Goal: Task Accomplishment & Management: Use online tool/utility

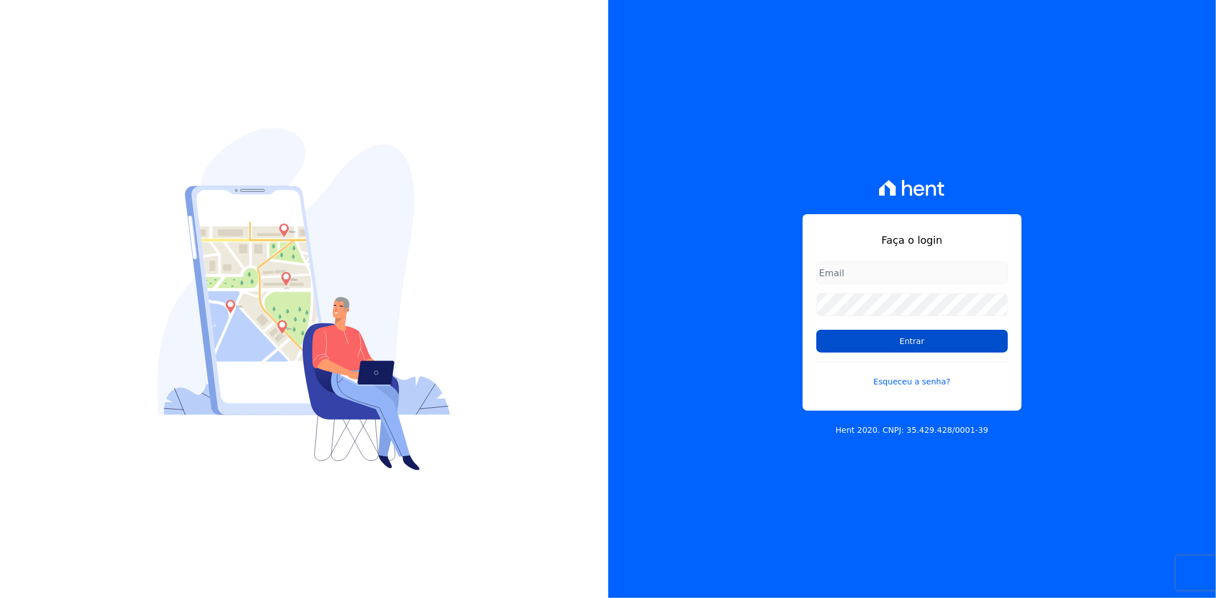
type input "[PERSON_NAME][EMAIL_ADDRESS][PERSON_NAME][DOMAIN_NAME]"
click at [895, 340] on input "Entrar" at bounding box center [911, 341] width 191 height 23
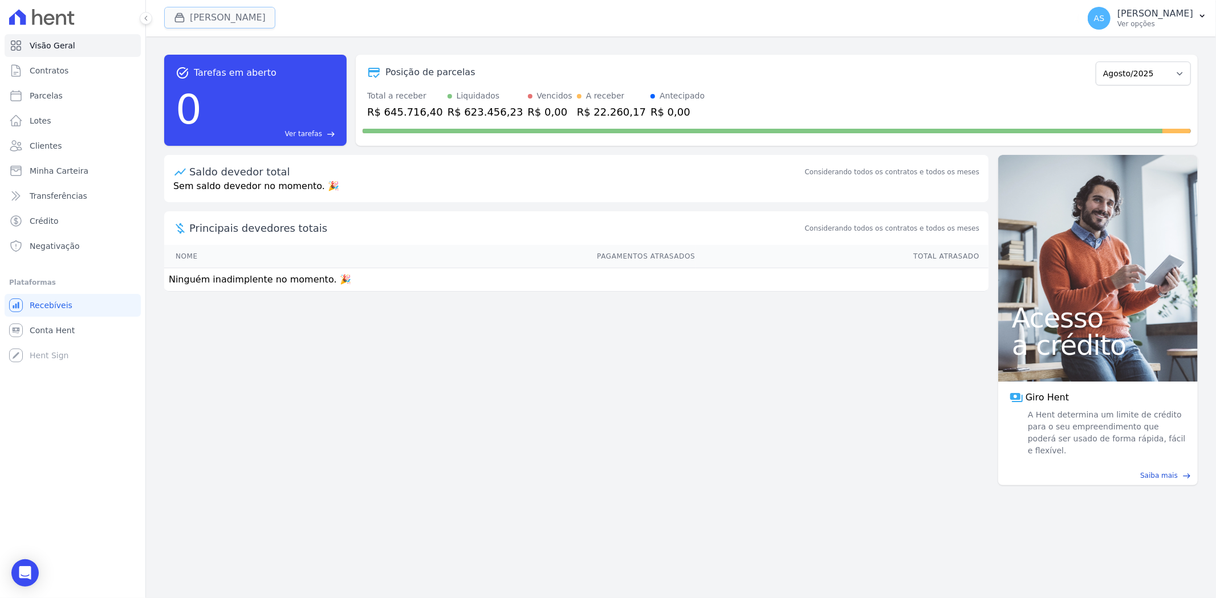
click at [198, 23] on button "[PERSON_NAME]" at bounding box center [219, 18] width 111 height 22
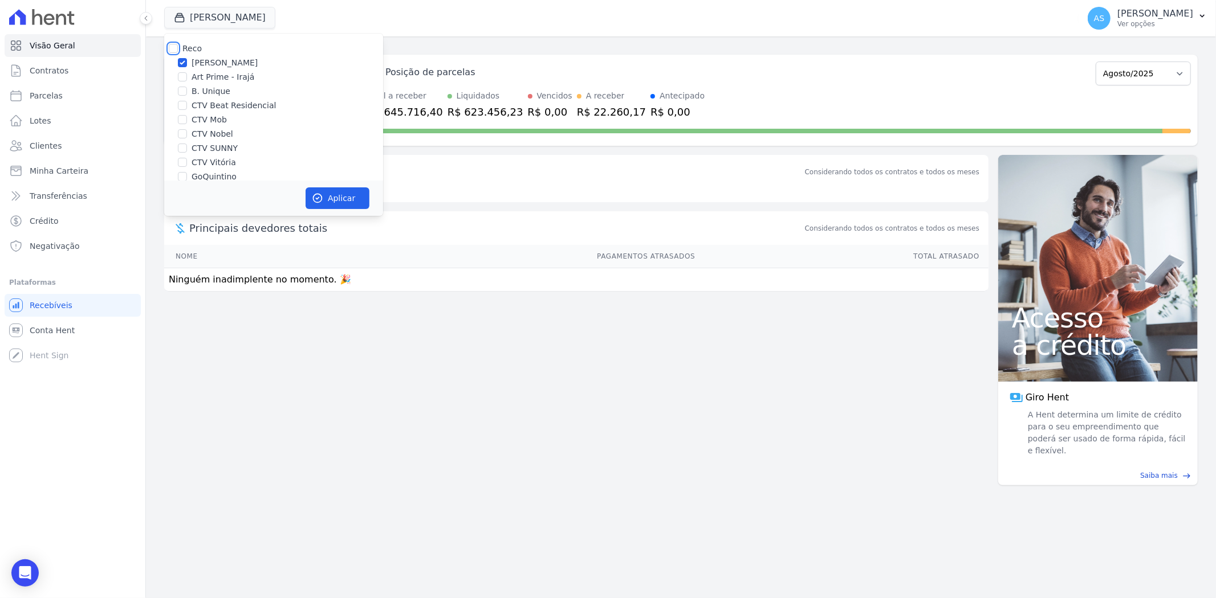
click at [173, 49] on input "Reco" at bounding box center [173, 48] width 9 height 9
checkbox input "true"
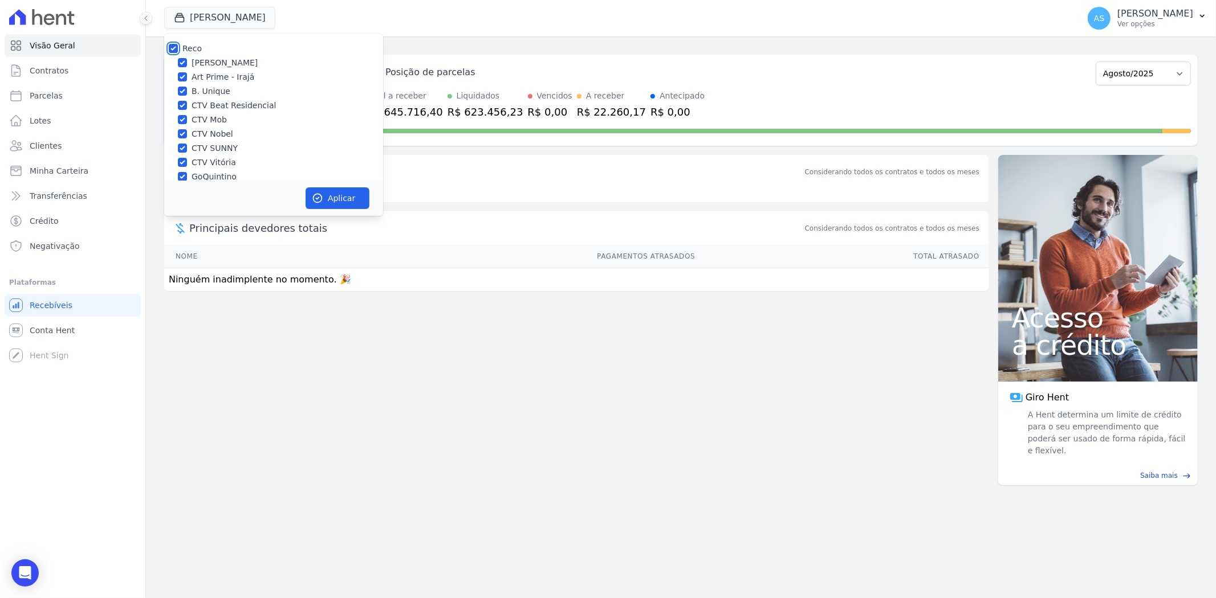
checkbox input "true"
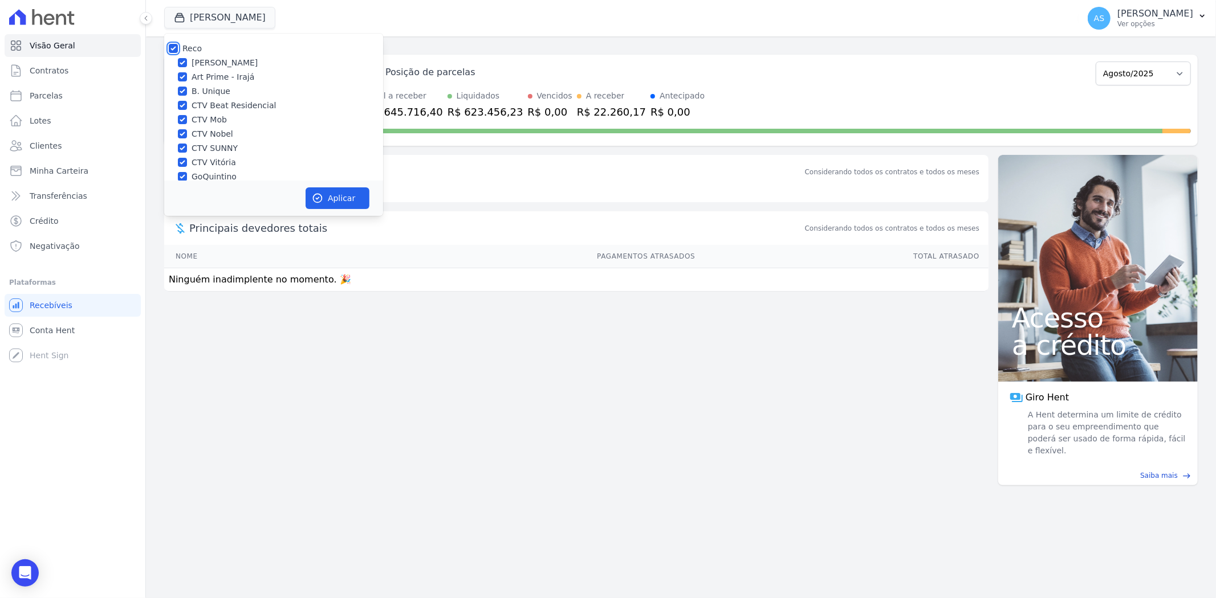
checkbox input "true"
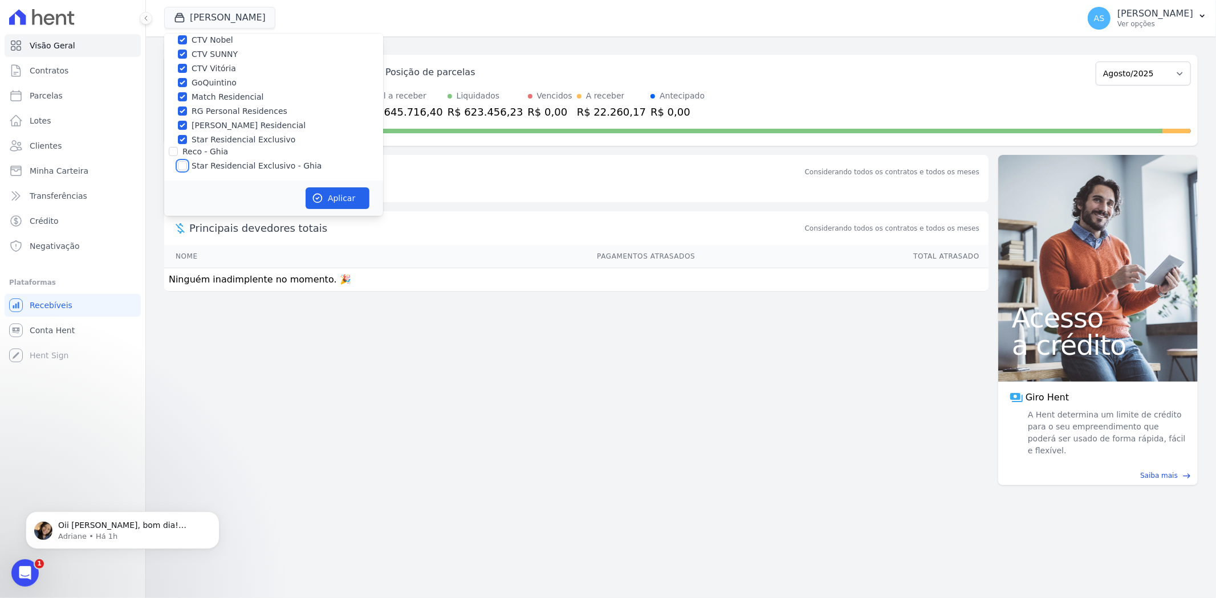
click at [185, 168] on input "Star Residencial Exclusivo - Ghia" at bounding box center [182, 165] width 9 height 9
checkbox input "true"
click at [332, 201] on button "Aplicar" at bounding box center [337, 198] width 64 height 22
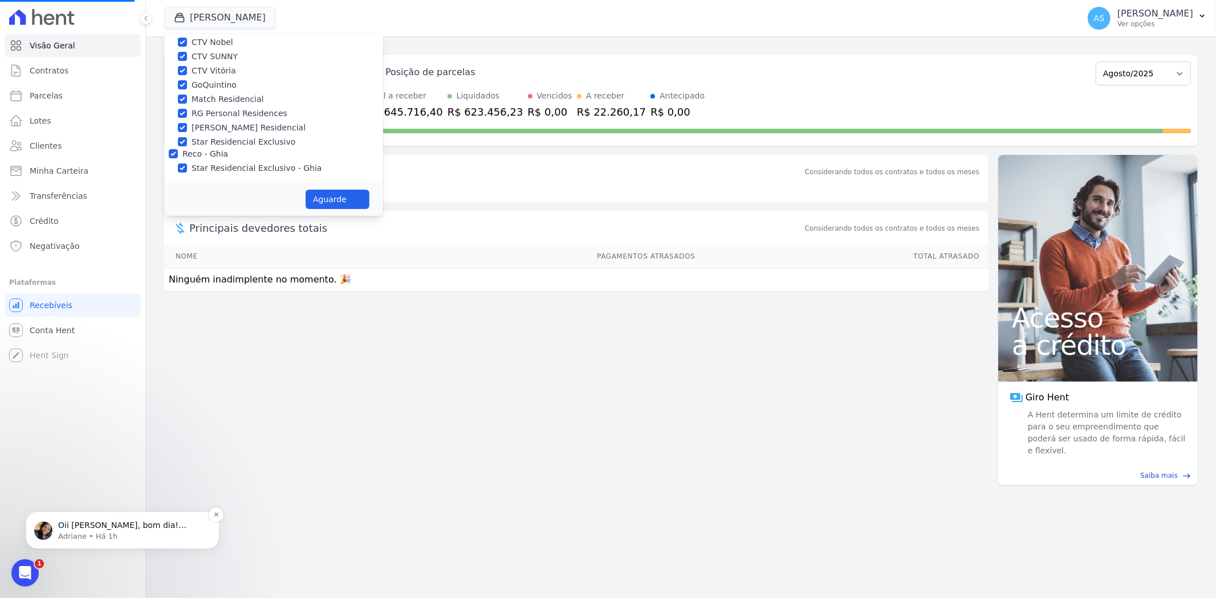
click at [88, 528] on p "Oii Andreza, bom dia! Andreza, extrai um relatório da aba de transferências, se…" at bounding box center [131, 525] width 147 height 11
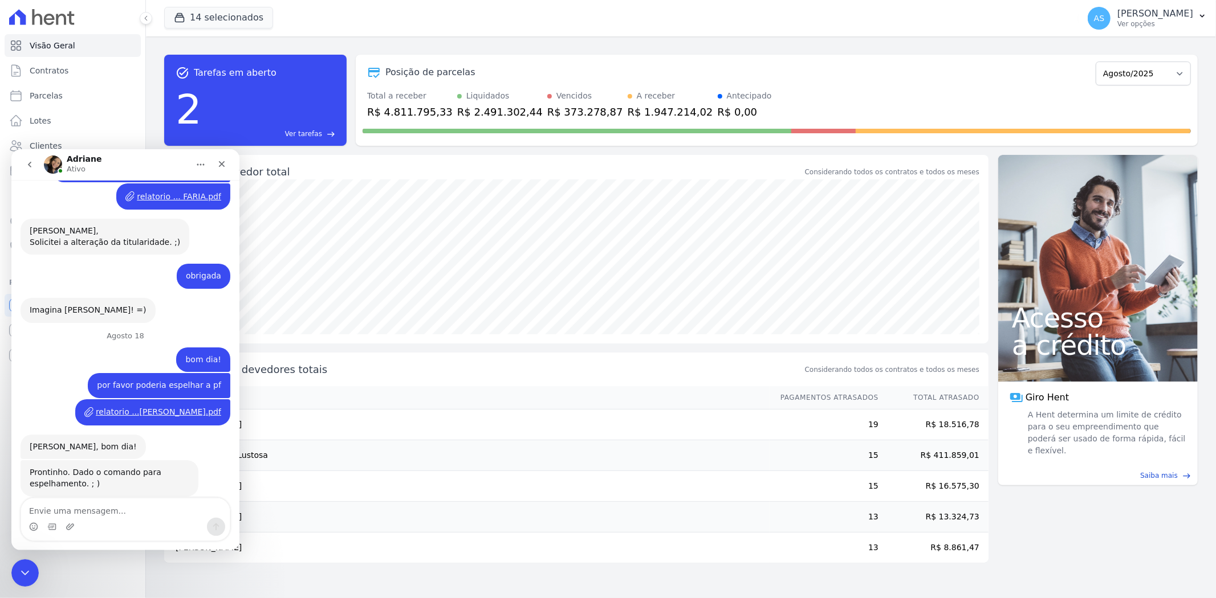
scroll to position [9567, 0]
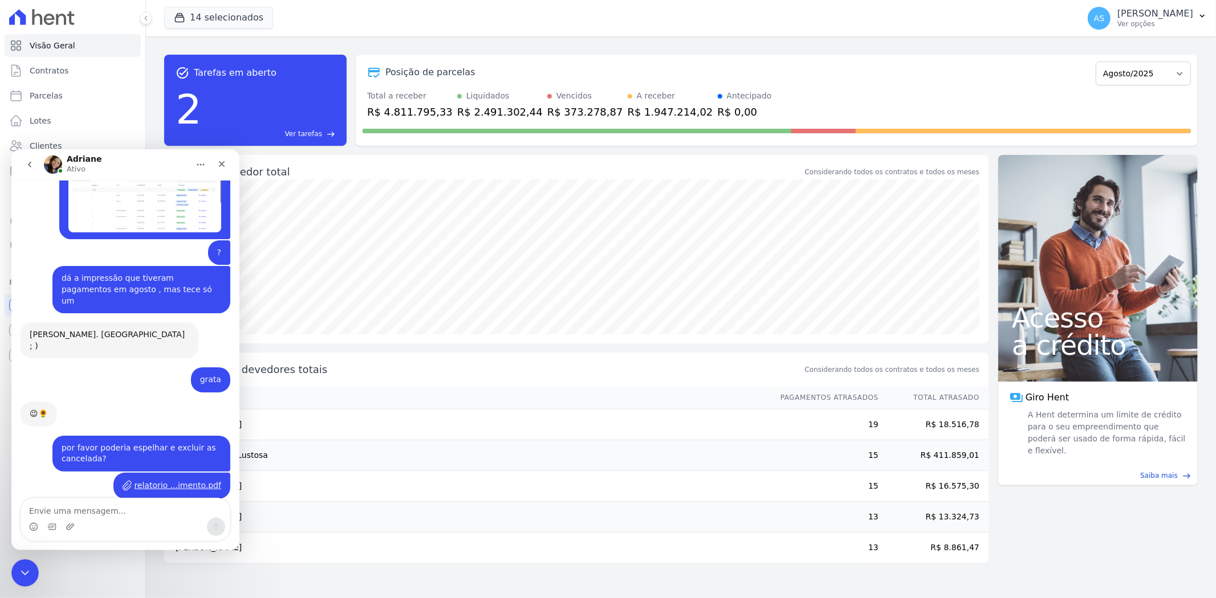
click at [61, 511] on textarea "Envie uma mensagem..." at bounding box center [125, 507] width 209 height 19
type textarea "bom dia! na verdade preciso sa"
drag, startPoint x: 162, startPoint y: 513, endPoint x: -81, endPoint y: 516, distance: 243.9
click html "Adriane Ativo Junho 16 OI adriane Andreza • Há 9sem Agosto 1 Andreza • Há 2sem …"
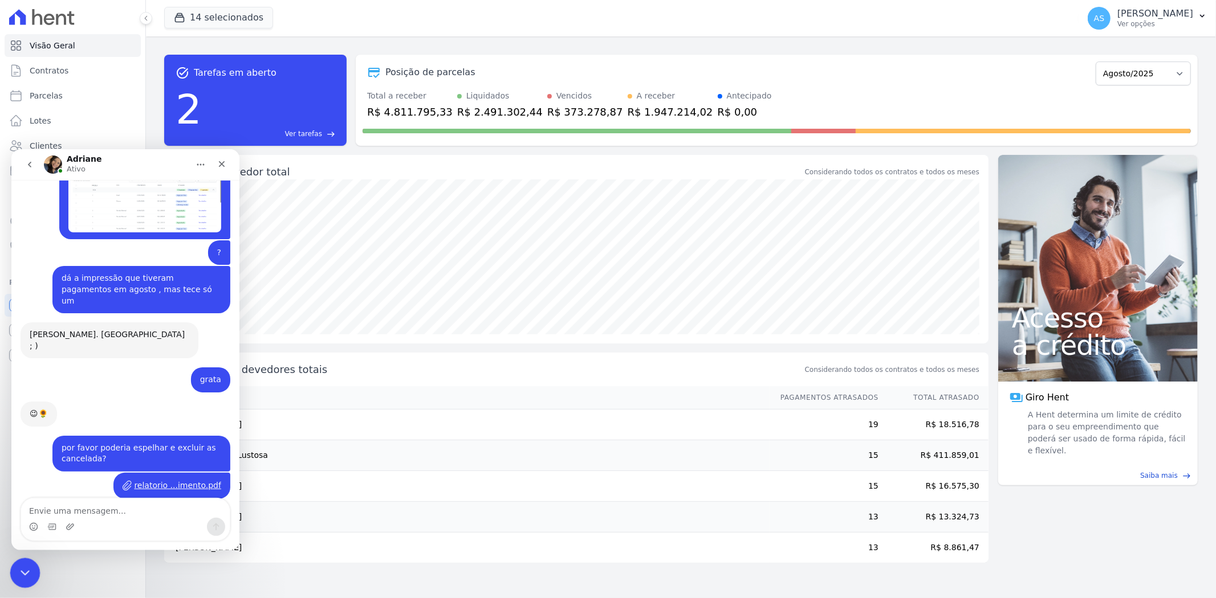
click at [26, 570] on icon "Fechar mensagem da Intercom" at bounding box center [23, 571] width 8 height 5
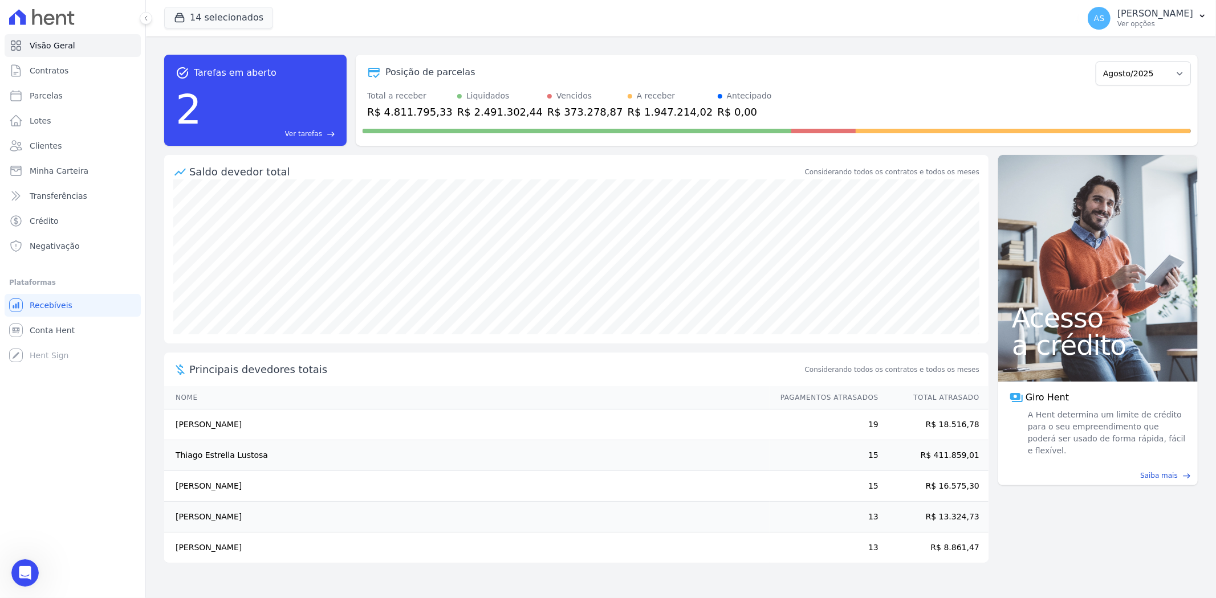
click at [304, 132] on span "Ver tarefas" at bounding box center [303, 134] width 37 height 10
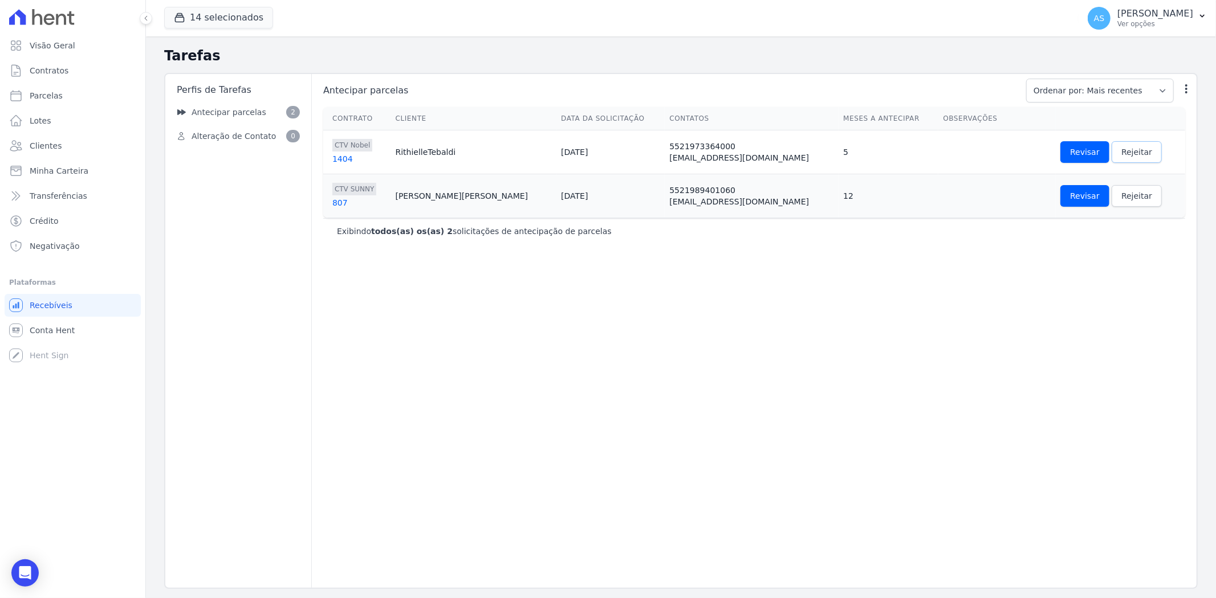
click at [1121, 150] on span "Rejeitar" at bounding box center [1136, 151] width 31 height 11
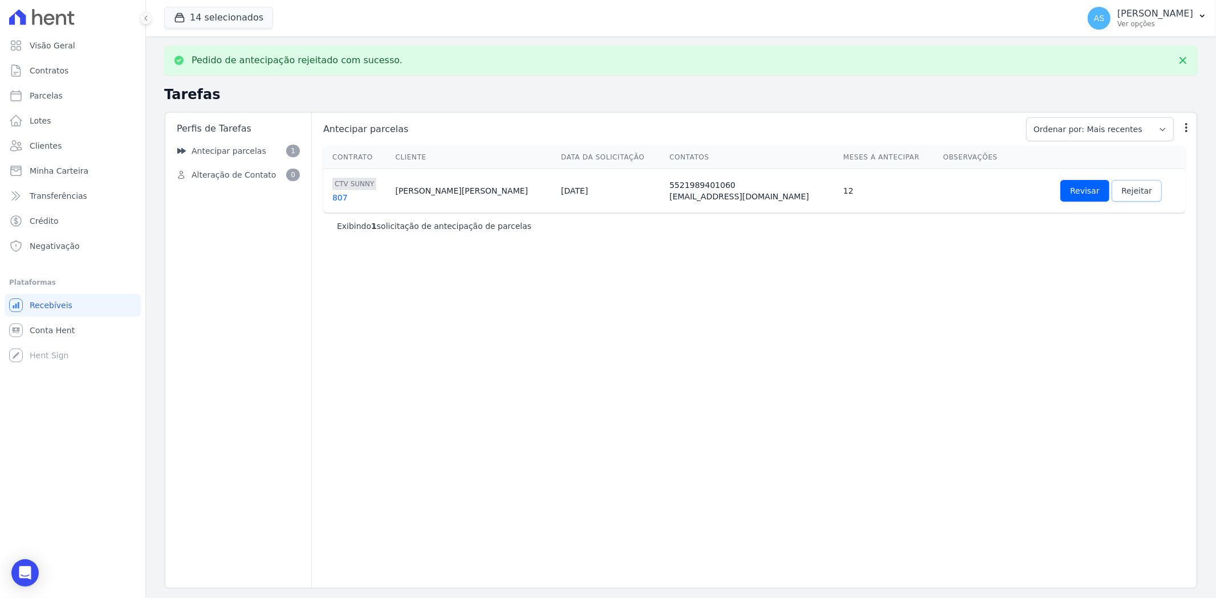
click at [1121, 192] on span "Rejeitar" at bounding box center [1136, 190] width 31 height 11
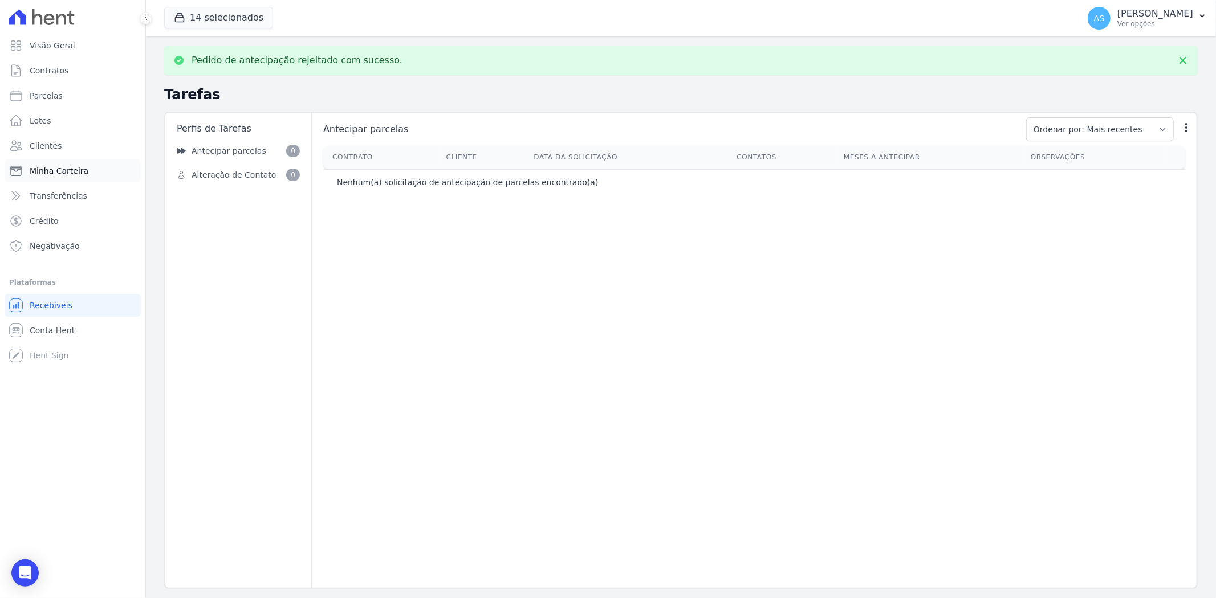
click at [58, 168] on span "Minha Carteira" at bounding box center [59, 170] width 59 height 11
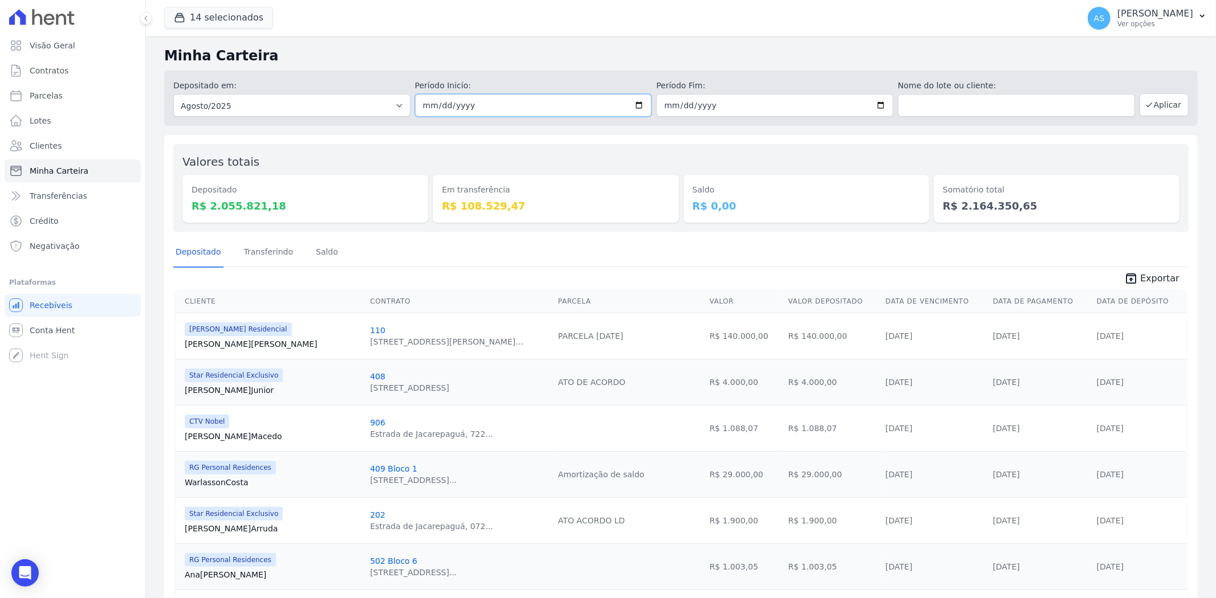
click at [633, 107] on input "2025-08-01" at bounding box center [533, 105] width 237 height 23
type input "[DATE]"
click at [878, 103] on input "2025-08-31" at bounding box center [774, 105] width 237 height 23
type input "[DATE]"
click at [1158, 101] on button "Aplicar" at bounding box center [1163, 104] width 49 height 23
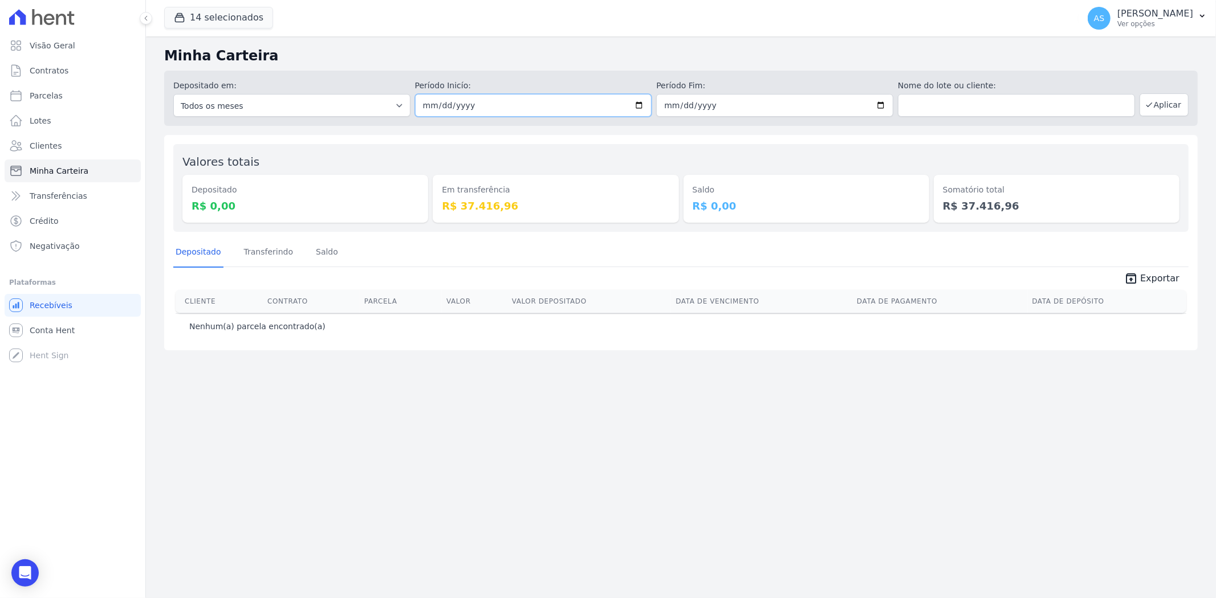
click at [641, 105] on input "[DATE]" at bounding box center [533, 105] width 237 height 23
type input "2025-08-18"
click at [881, 101] on input "[DATE]" at bounding box center [774, 105] width 237 height 23
type input "2025-08-18"
click at [1157, 99] on button "Aplicar" at bounding box center [1163, 104] width 49 height 23
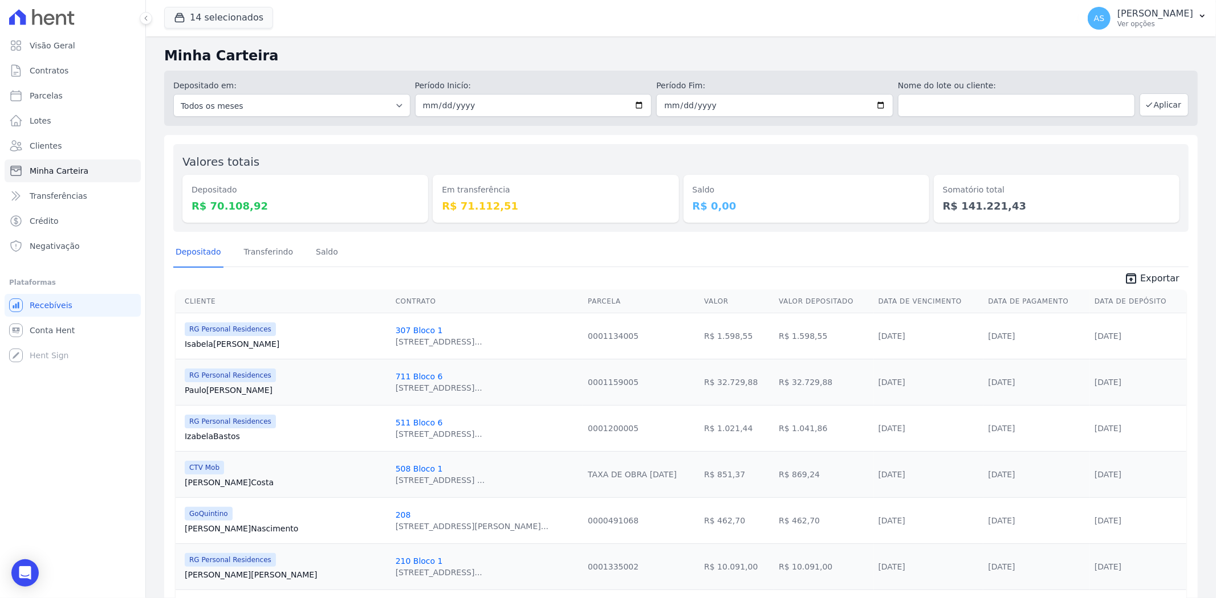
click at [453, 548] on td "210 Bloco 1 Rua Sete de Setembro, 92, S..." at bounding box center [487, 567] width 193 height 46
click at [258, 247] on link "Transferindo" at bounding box center [269, 253] width 54 height 30
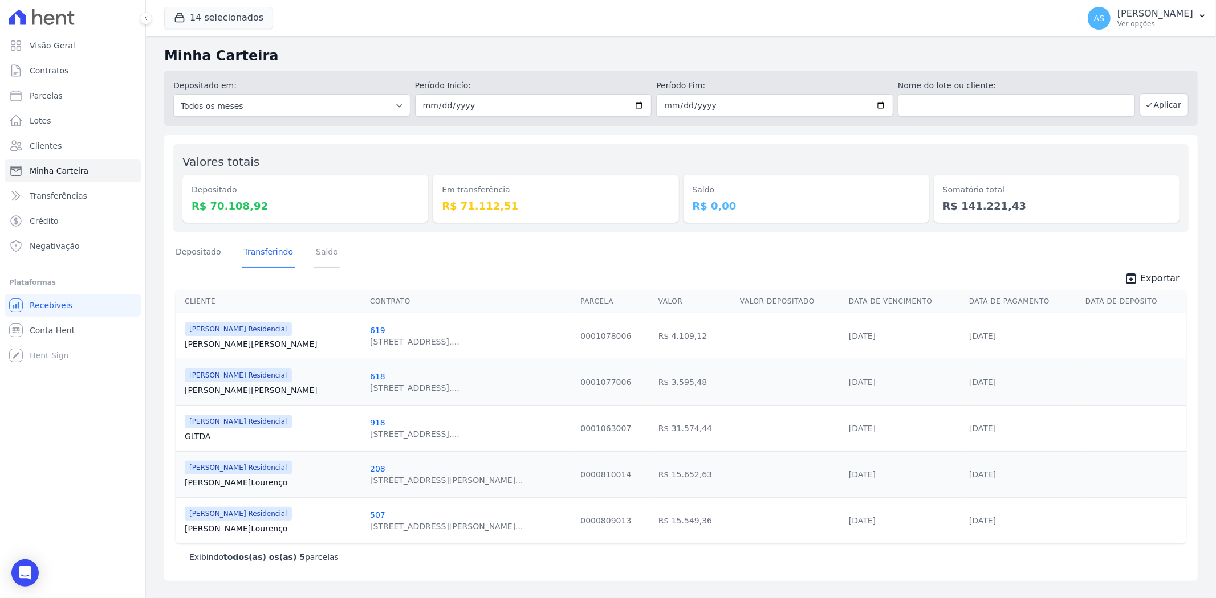
click at [321, 254] on link "Saldo" at bounding box center [326, 253] width 27 height 30
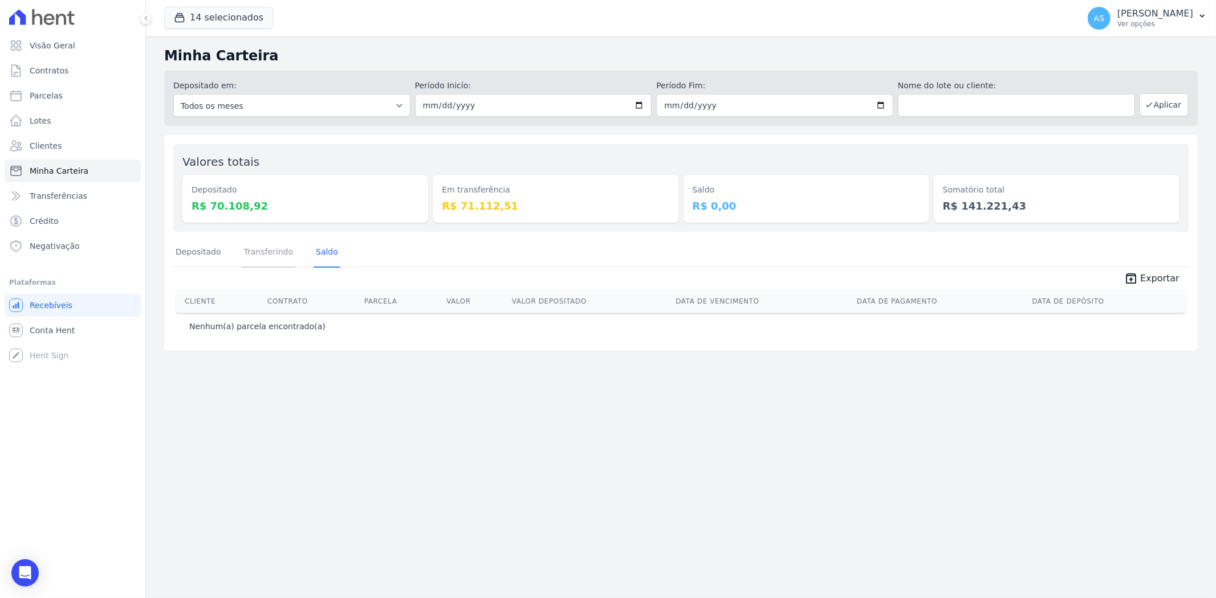
click at [262, 258] on link "Transferindo" at bounding box center [269, 253] width 54 height 30
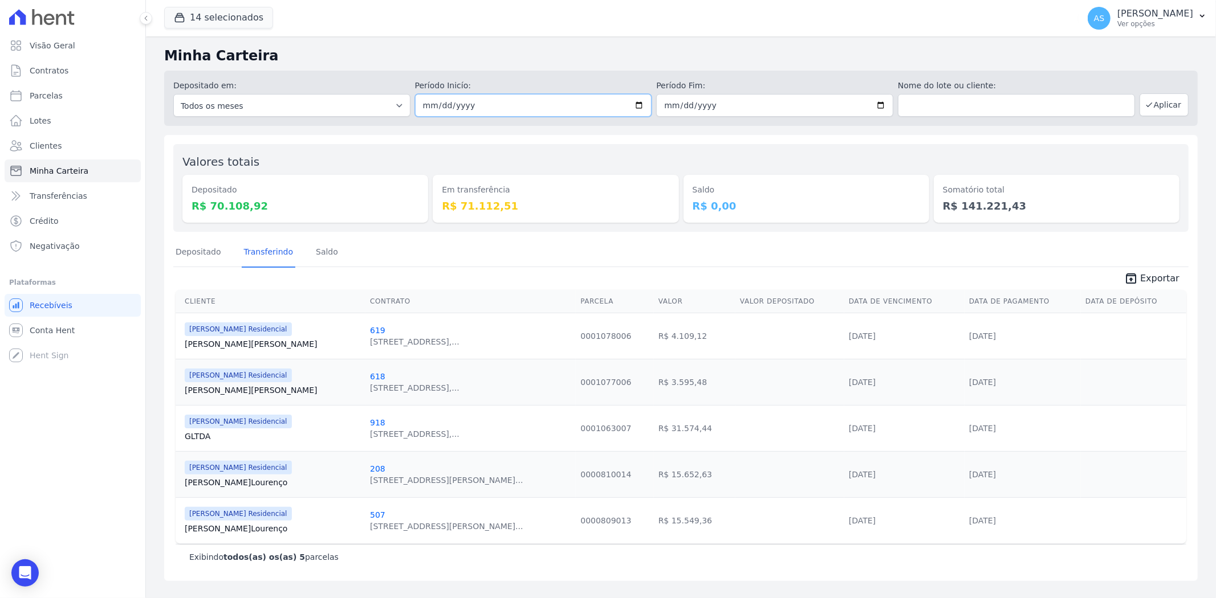
click at [643, 106] on input "2025-08-18" at bounding box center [533, 105] width 237 height 23
type input "[DATE]"
click at [886, 104] on input "2025-08-18" at bounding box center [774, 105] width 237 height 23
type input "[DATE]"
click at [1158, 100] on button "Aplicar" at bounding box center [1163, 104] width 49 height 23
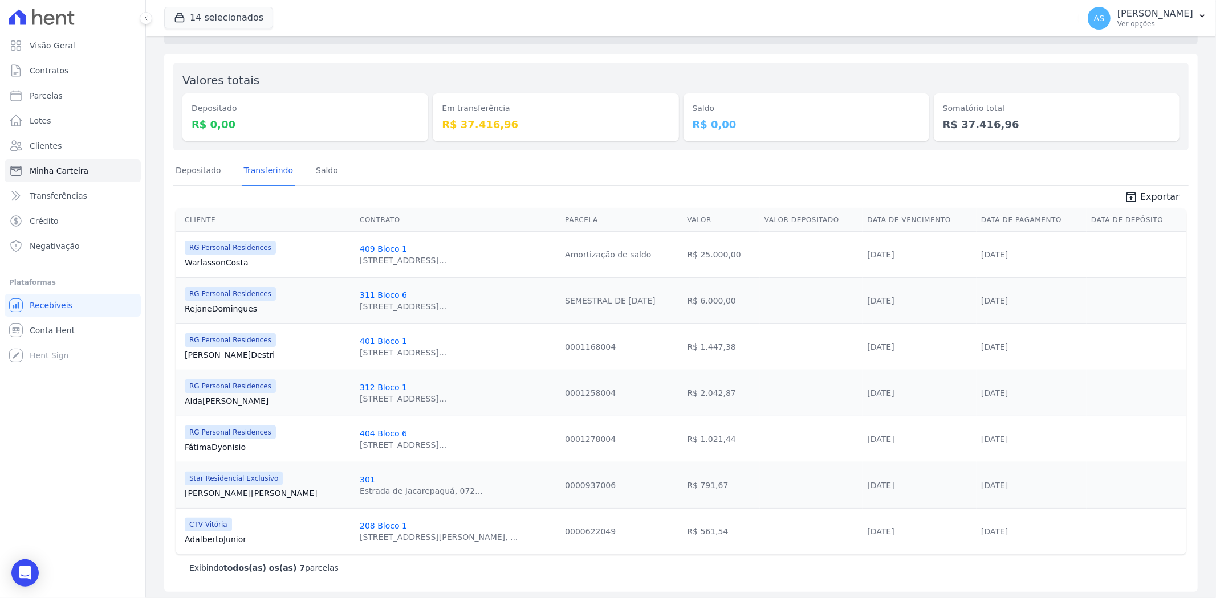
scroll to position [84, 0]
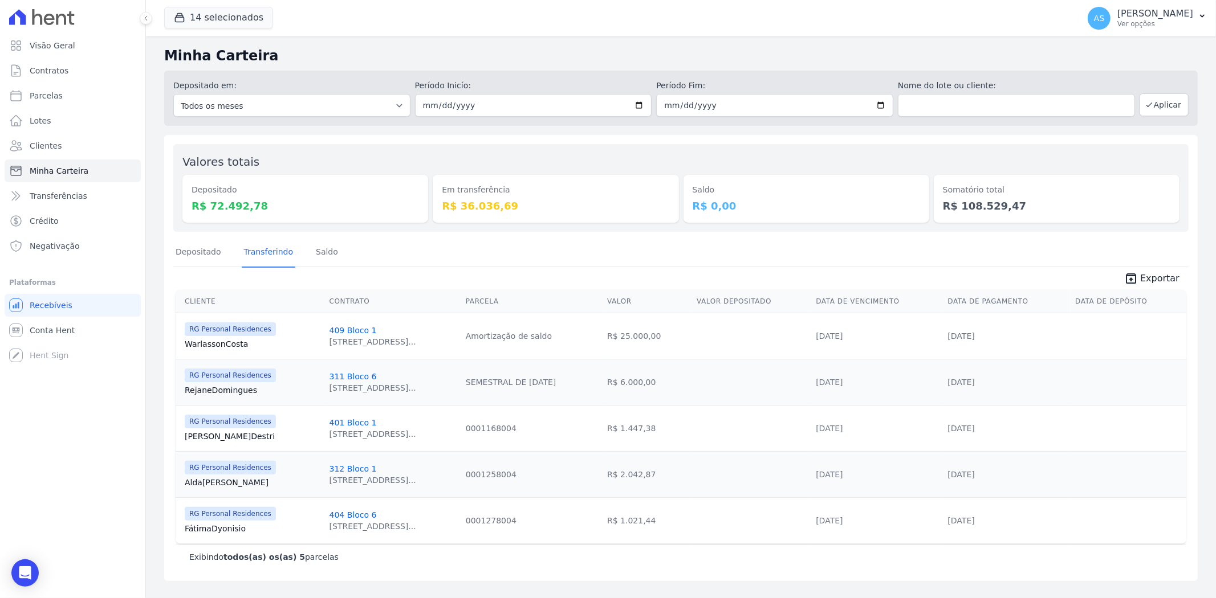
click at [210, 344] on link "Warlasson [GEOGRAPHIC_DATA]" at bounding box center [253, 344] width 136 height 11
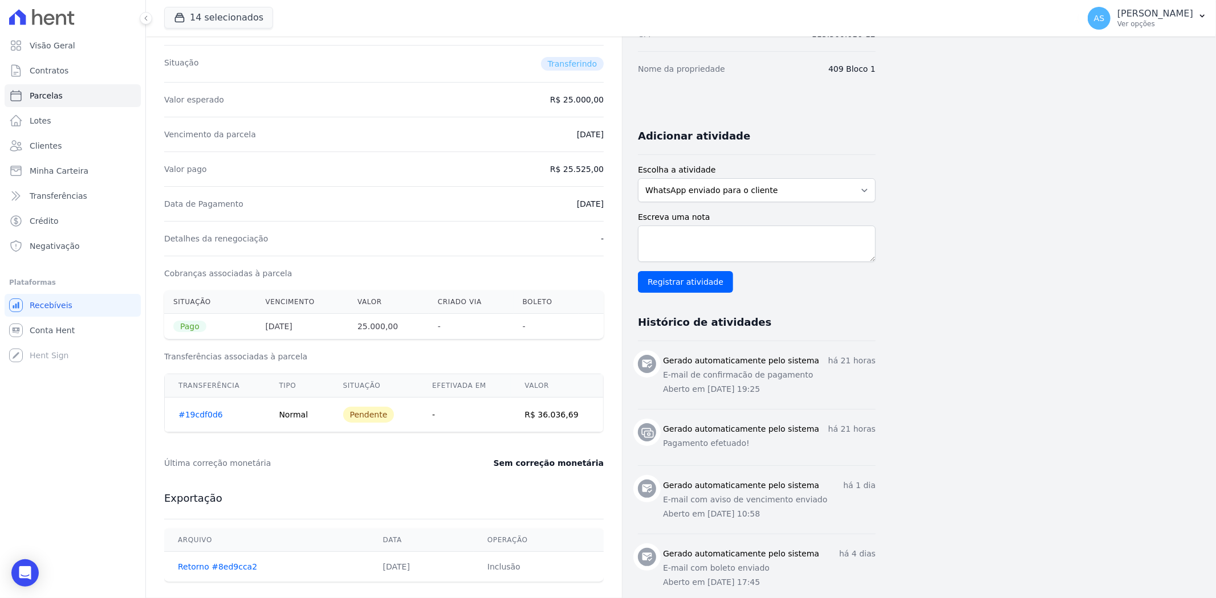
scroll to position [190, 0]
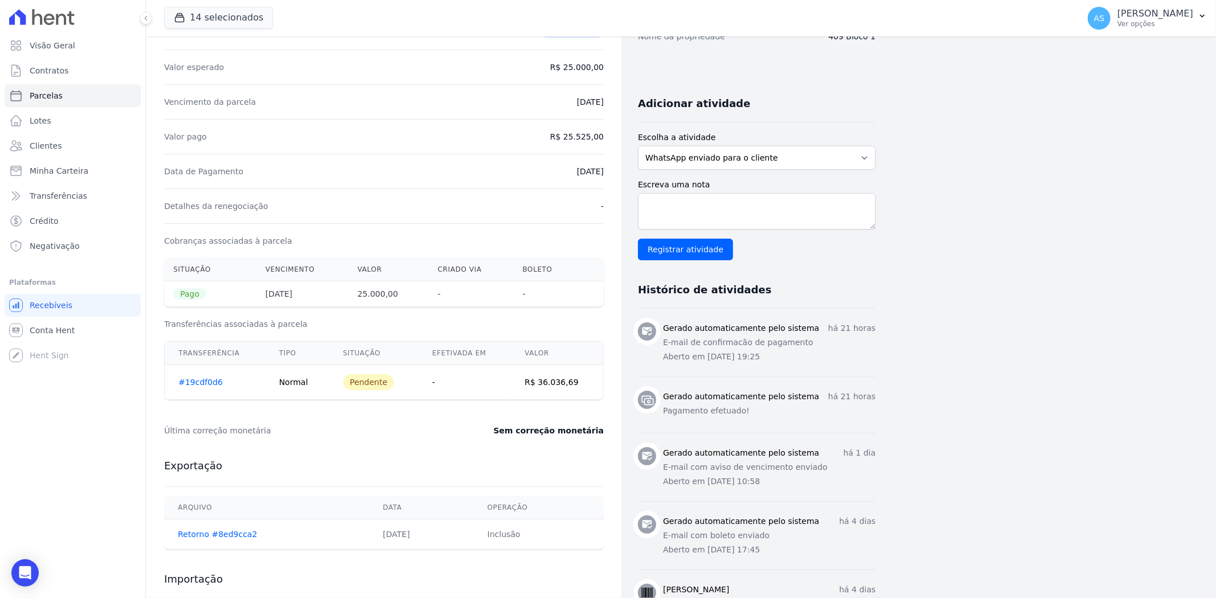
click at [206, 382] on link "#19cdf0d6" at bounding box center [200, 382] width 44 height 9
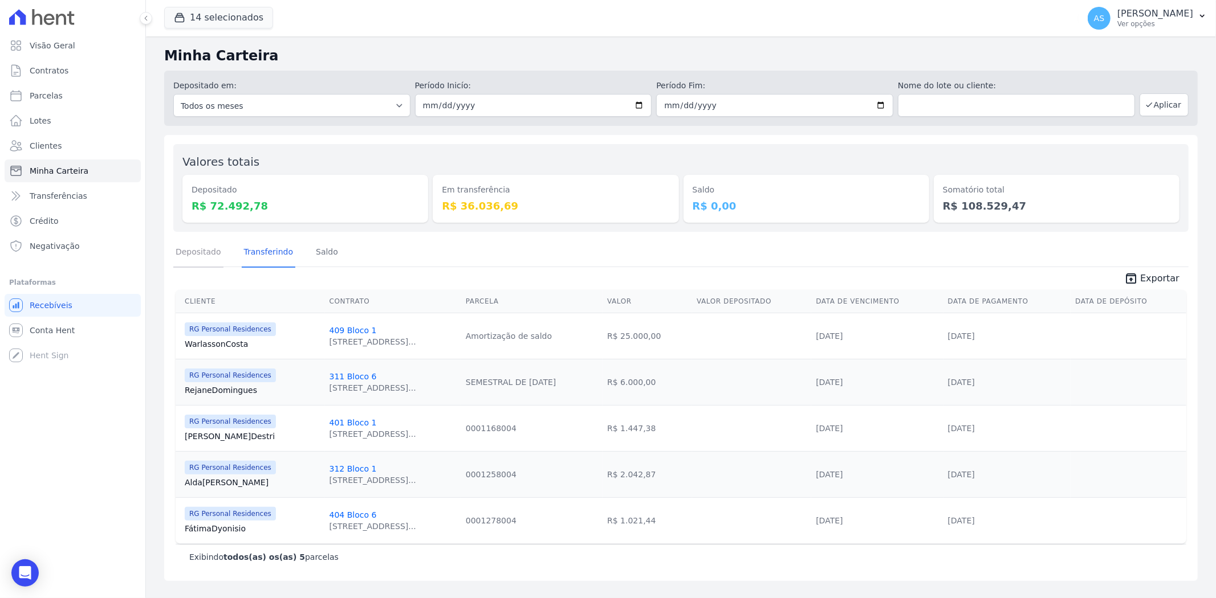
click at [184, 251] on link "Depositado" at bounding box center [198, 253] width 50 height 30
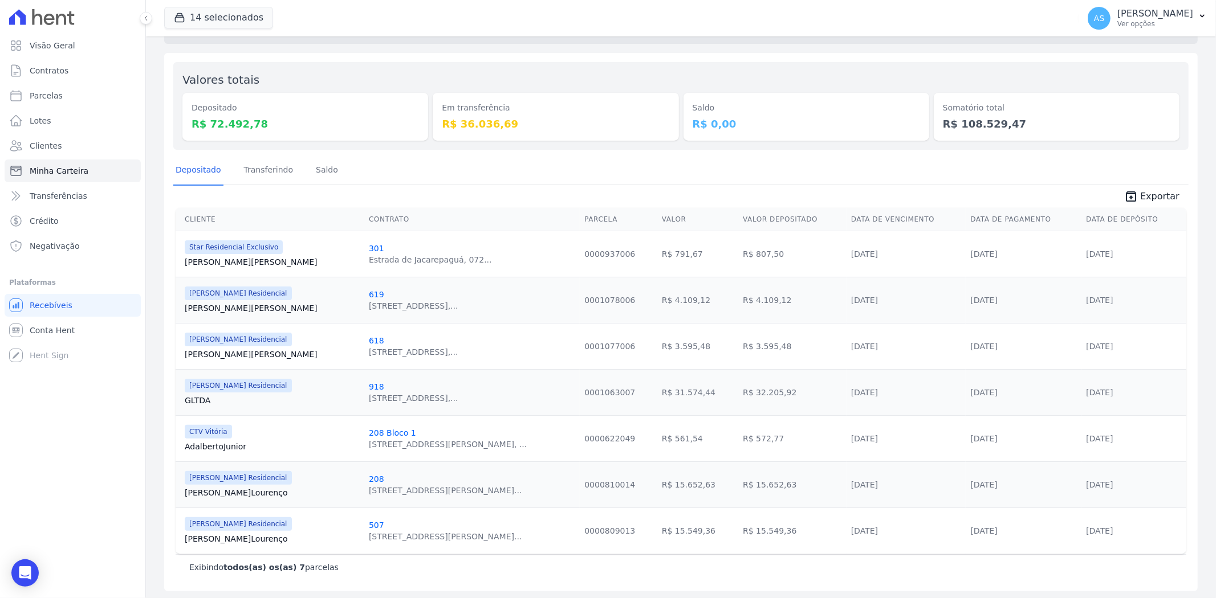
scroll to position [84, 0]
click at [1153, 193] on span "Exportar" at bounding box center [1159, 195] width 39 height 14
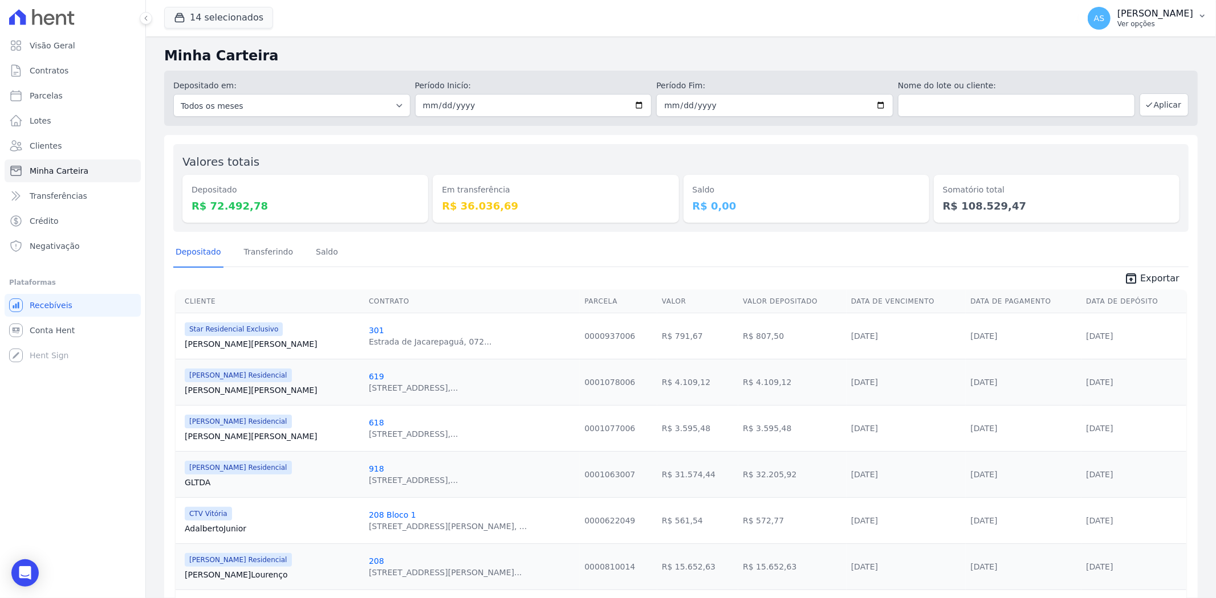
click at [1195, 16] on button "AS [PERSON_NAME] Ver opções" at bounding box center [1146, 18] width 137 height 32
click at [1114, 128] on link "Exportar retornos" at bounding box center [1143, 125] width 146 height 21
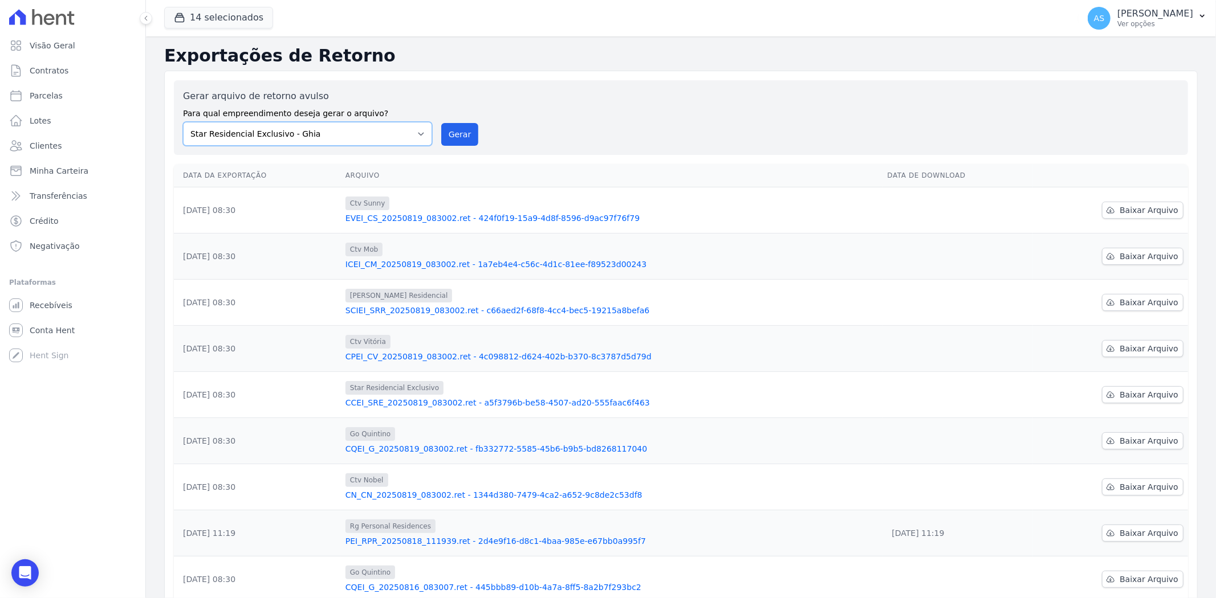
click at [419, 133] on select "[PERSON_NAME] Art Prime - [PERSON_NAME] Unique CTV Beat Residencial CTV Mob CTV…" at bounding box center [307, 134] width 249 height 24
select select "b40e9934-6b73-40ef-8d2a-77d454a24c5c"
click at [183, 122] on select "[PERSON_NAME] Art Prime - [PERSON_NAME] Unique CTV Beat Residencial CTV Mob CTV…" at bounding box center [307, 134] width 249 height 24
click at [466, 133] on button "Gerar" at bounding box center [460, 134] width 38 height 23
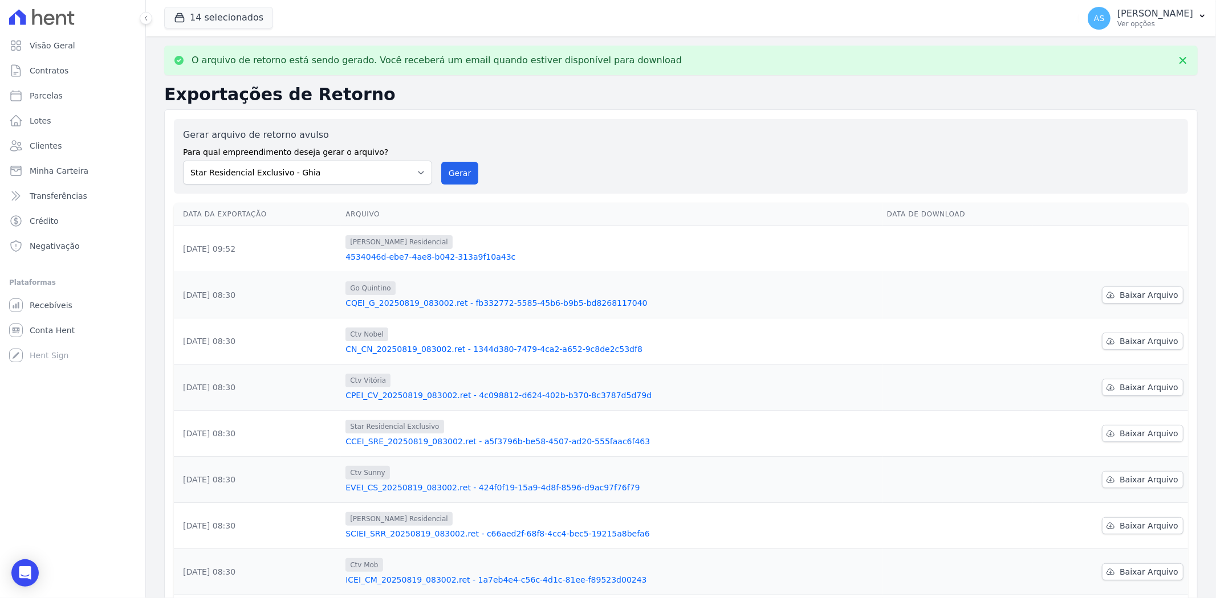
click at [453, 257] on link "4534046d-ebe7-4ae8-b042-313a9f10a43c" at bounding box center [611, 256] width 532 height 11
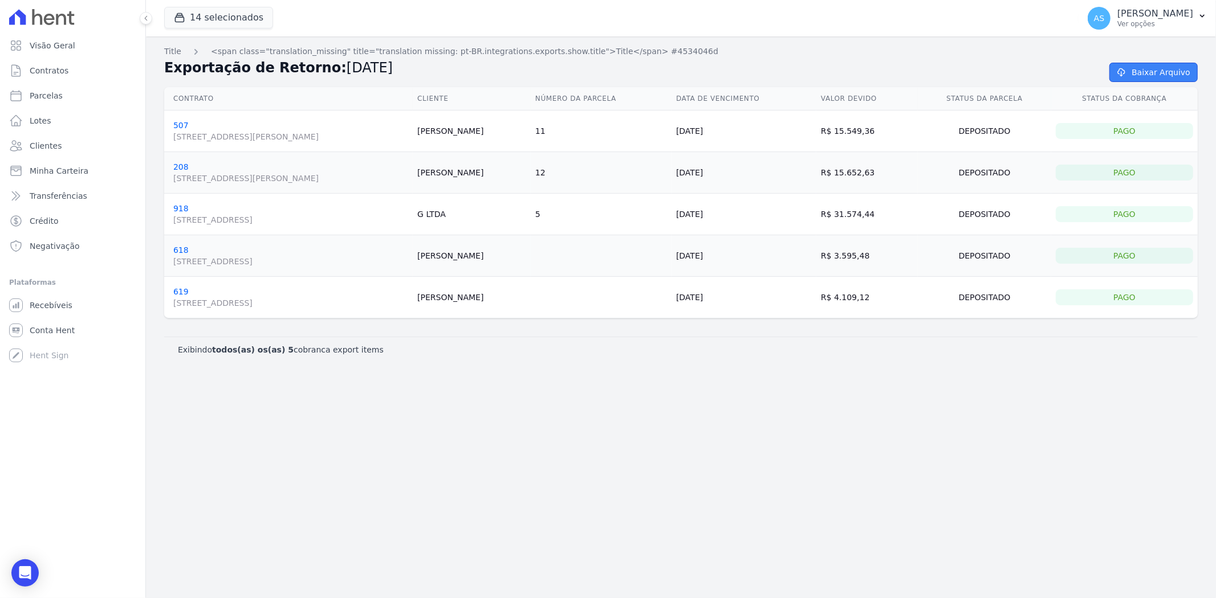
click at [1148, 75] on link "Baixar Arquivo" at bounding box center [1153, 72] width 88 height 19
click at [59, 169] on span "Minha Carteira" at bounding box center [59, 170] width 59 height 11
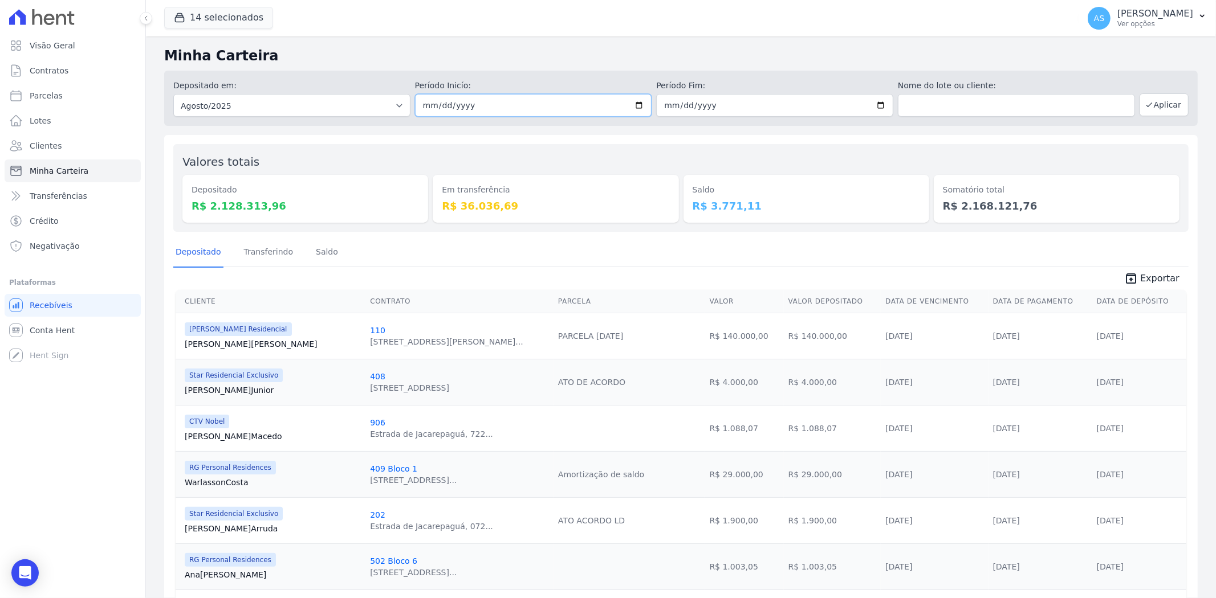
click at [640, 107] on input "2025-08-01" at bounding box center [533, 105] width 237 height 23
type input "[DATE]"
click at [871, 103] on input "2025-08-31" at bounding box center [774, 105] width 237 height 23
type input "[DATE]"
click at [1165, 101] on button "Aplicar" at bounding box center [1163, 104] width 49 height 23
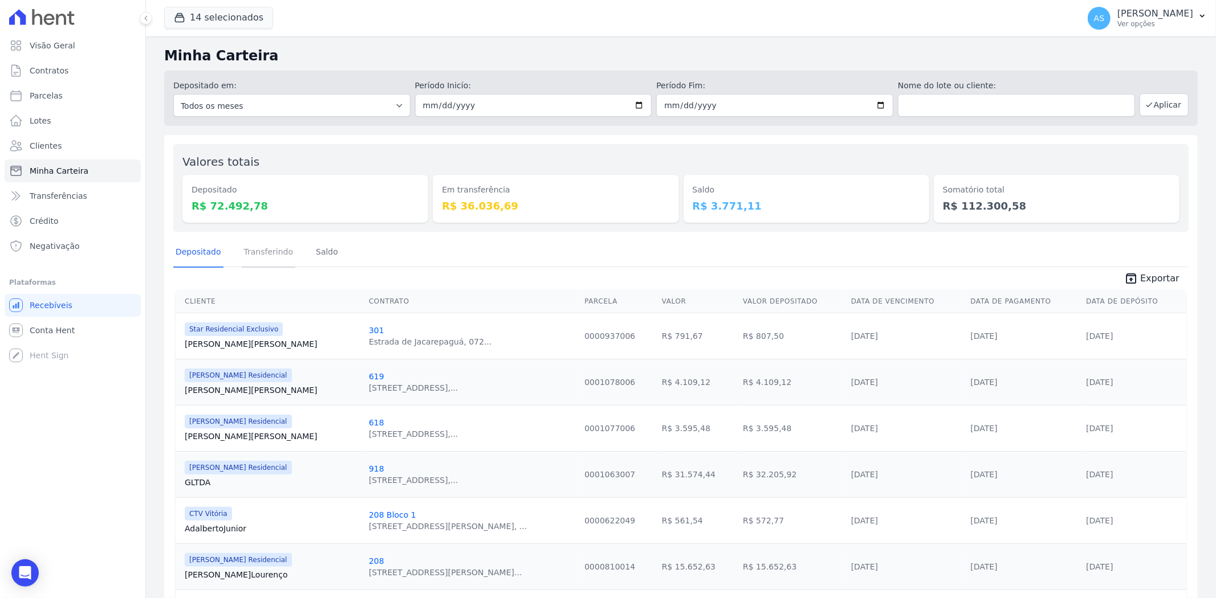
click at [259, 257] on link "Transferindo" at bounding box center [269, 253] width 54 height 30
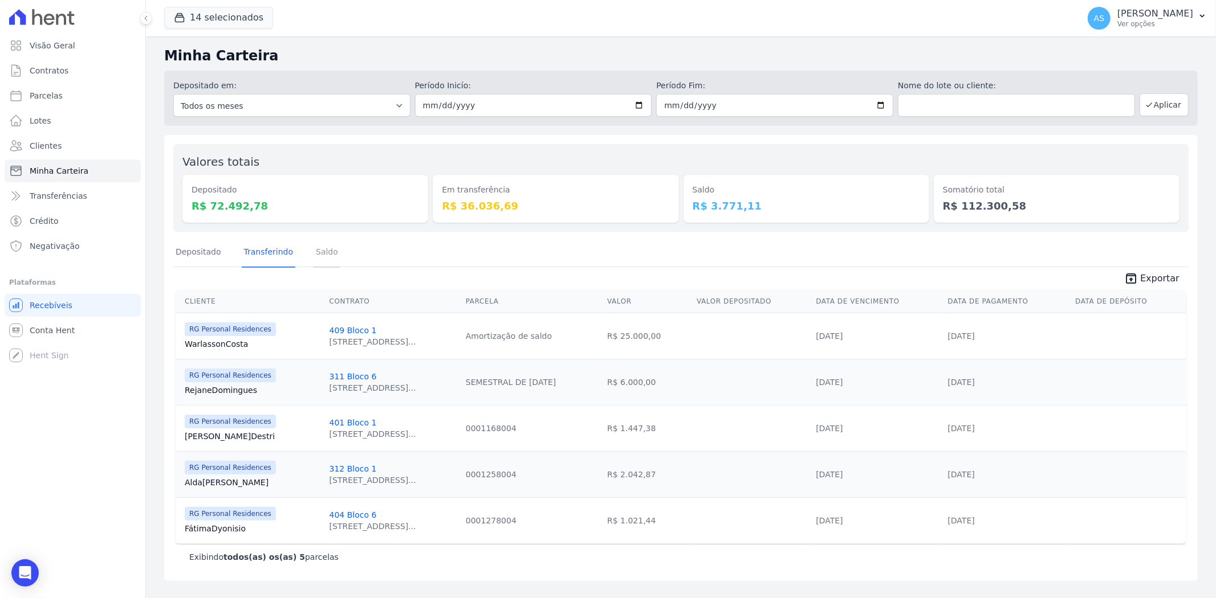
click at [315, 252] on link "Saldo" at bounding box center [326, 253] width 27 height 30
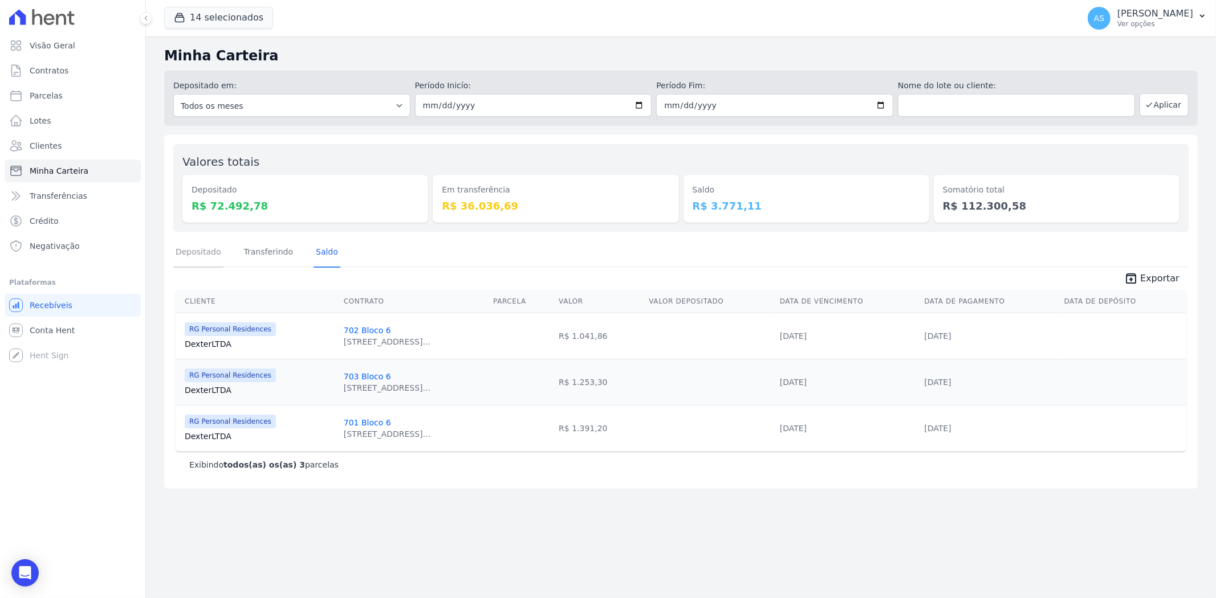
click at [204, 255] on link "Depositado" at bounding box center [198, 253] width 50 height 30
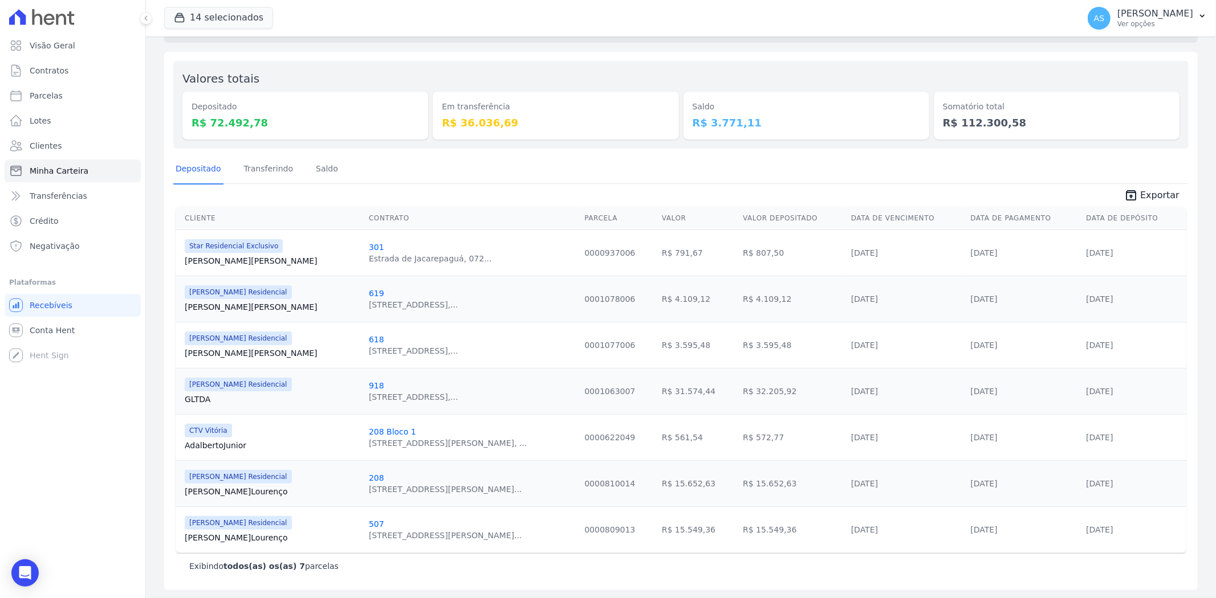
scroll to position [84, 0]
